Goal: Check status

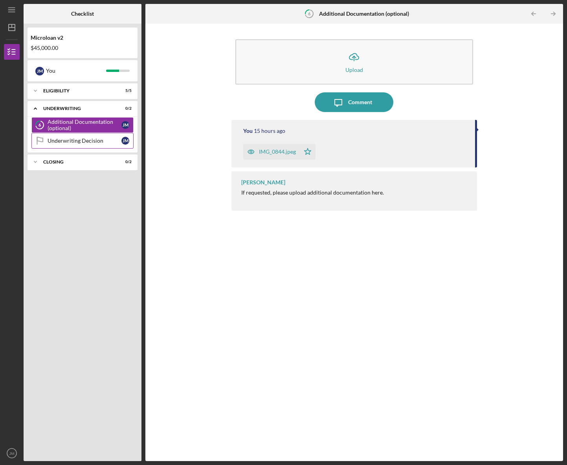
click at [94, 140] on div "Underwriting Decision" at bounding box center [85, 140] width 74 height 6
